Goal: Navigation & Orientation: Find specific page/section

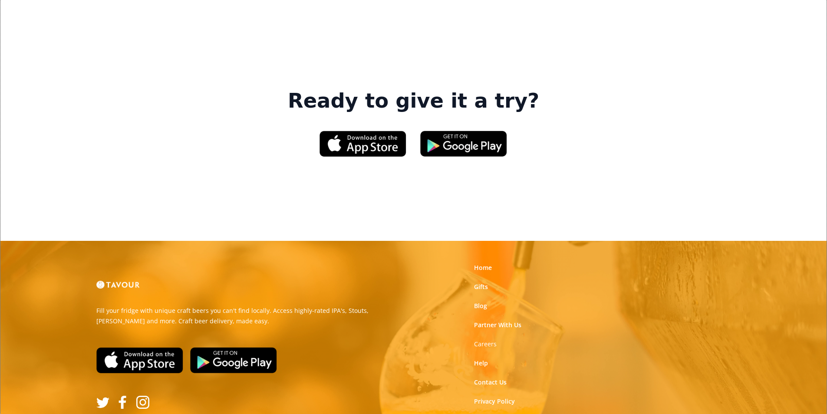
scroll to position [1313, 0]
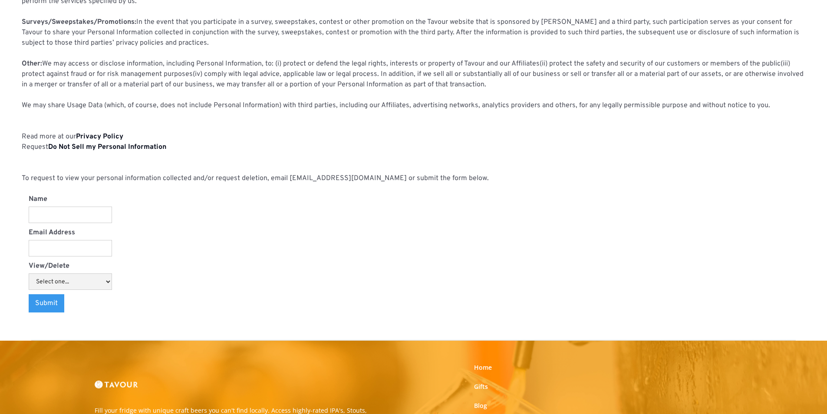
scroll to position [904, 0]
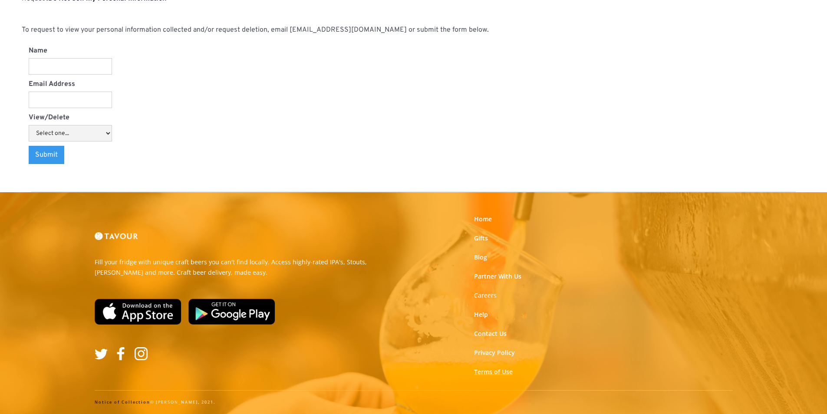
click at [482, 374] on link "Terms of Use" at bounding box center [493, 372] width 39 height 9
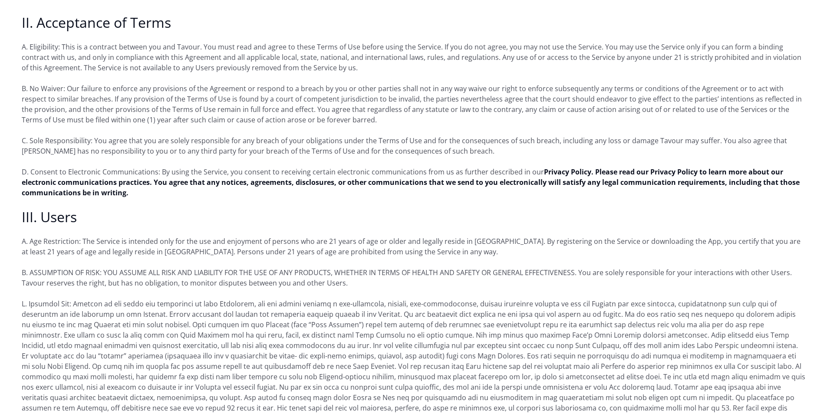
scroll to position [564, 0]
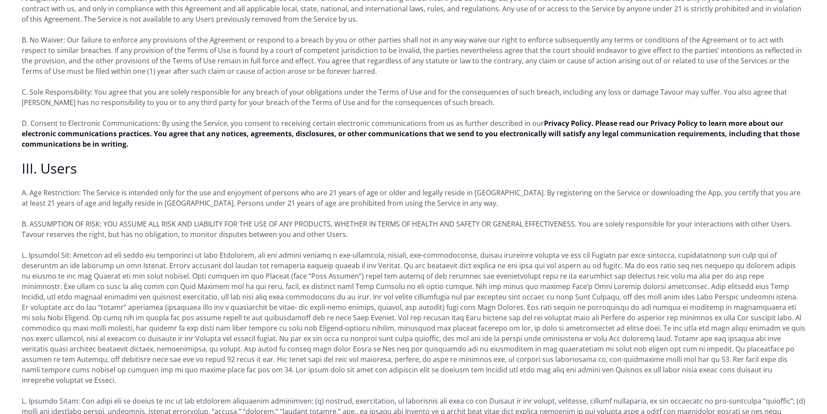
click at [243, 118] on p "D. Consent to Electronic Communications: By using the Service, you consent to r…" at bounding box center [413, 133] width 783 height 31
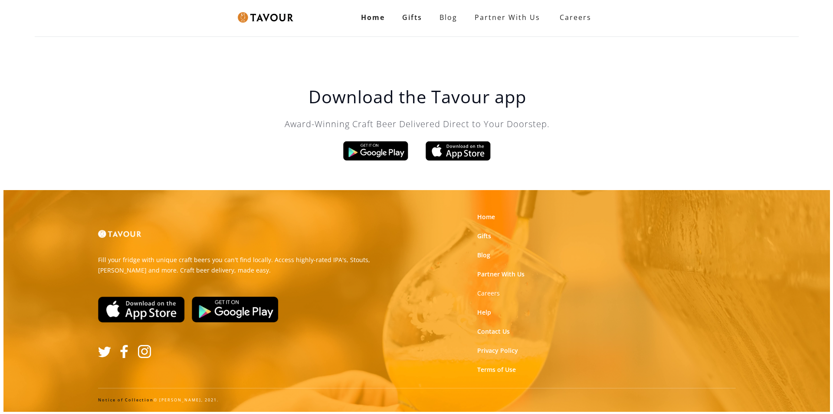
scroll to position [0, 0]
click at [488, 12] on link "partner with us" at bounding box center [507, 17] width 83 height 17
